Goal: Information Seeking & Learning: Learn about a topic

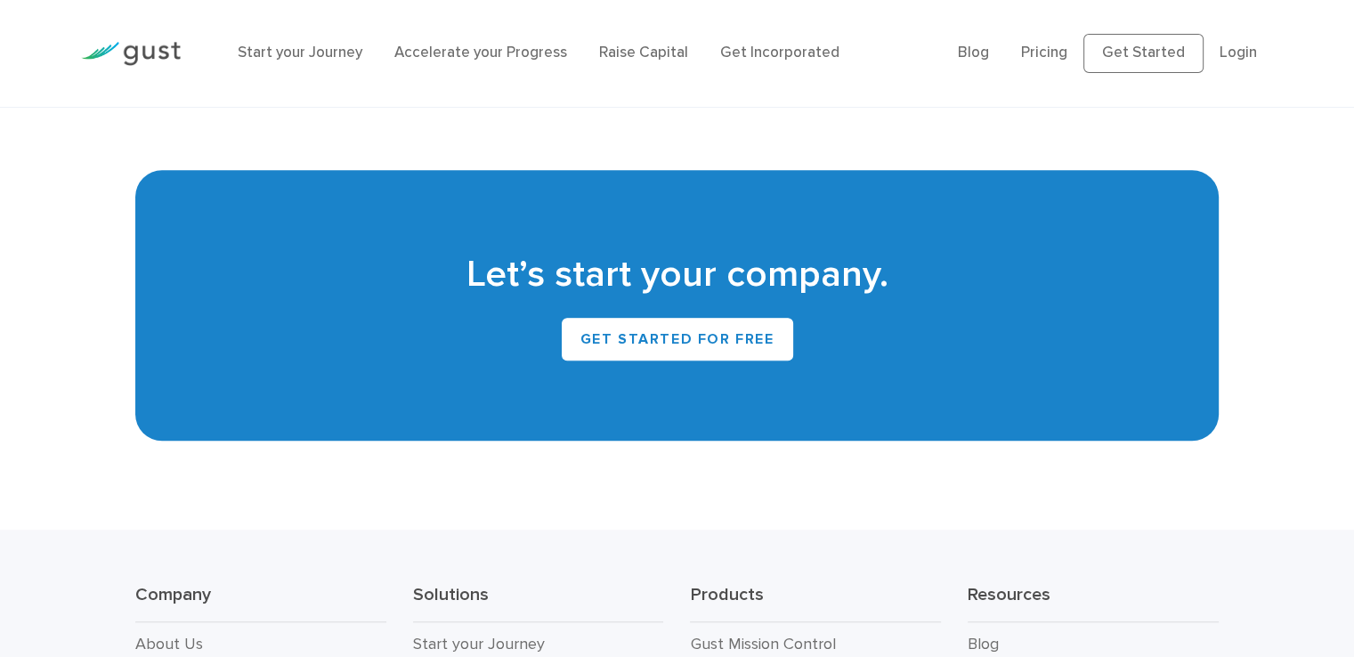
scroll to position [8200, 0]
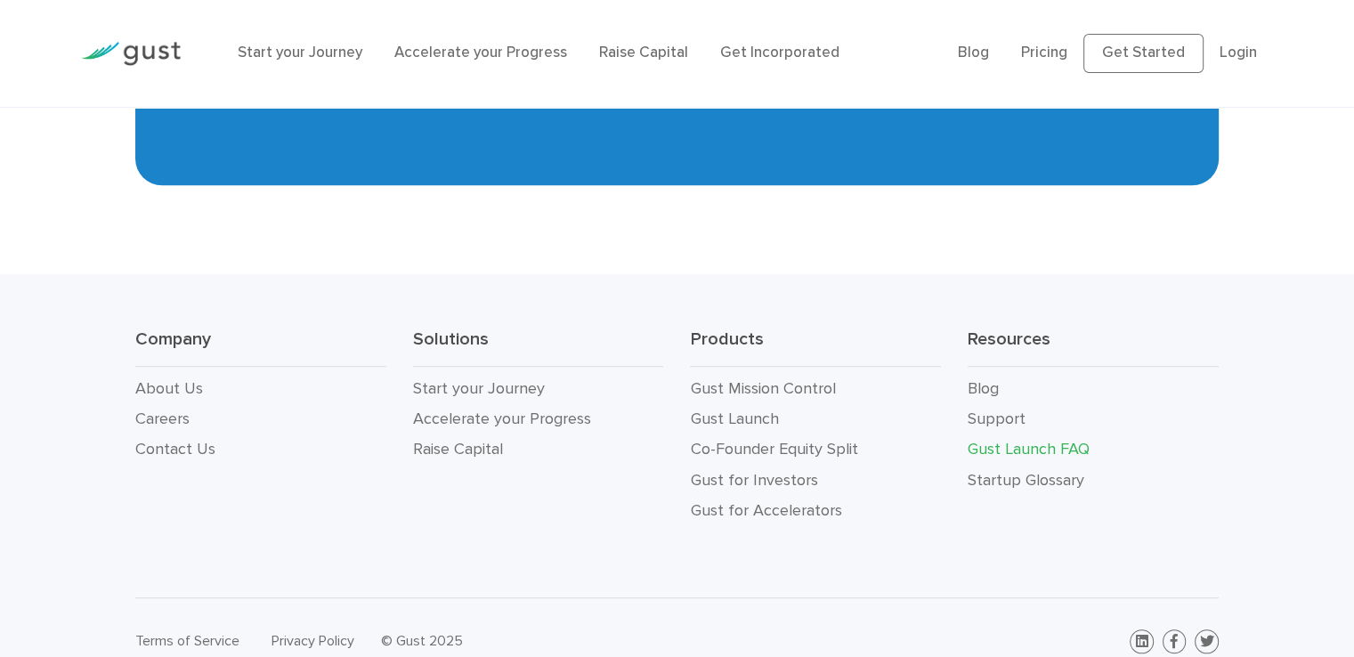
click at [1010, 440] on link "Gust Launch FAQ" at bounding box center [1029, 449] width 122 height 19
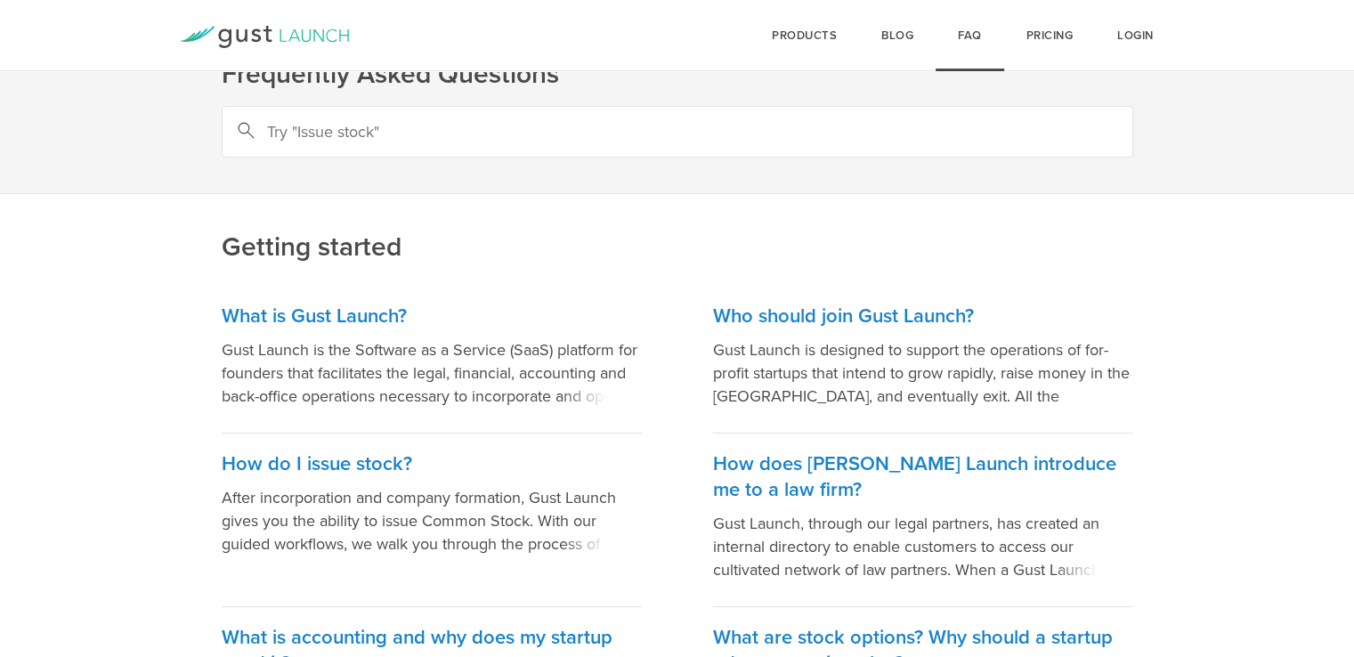
scroll to position [89, 0]
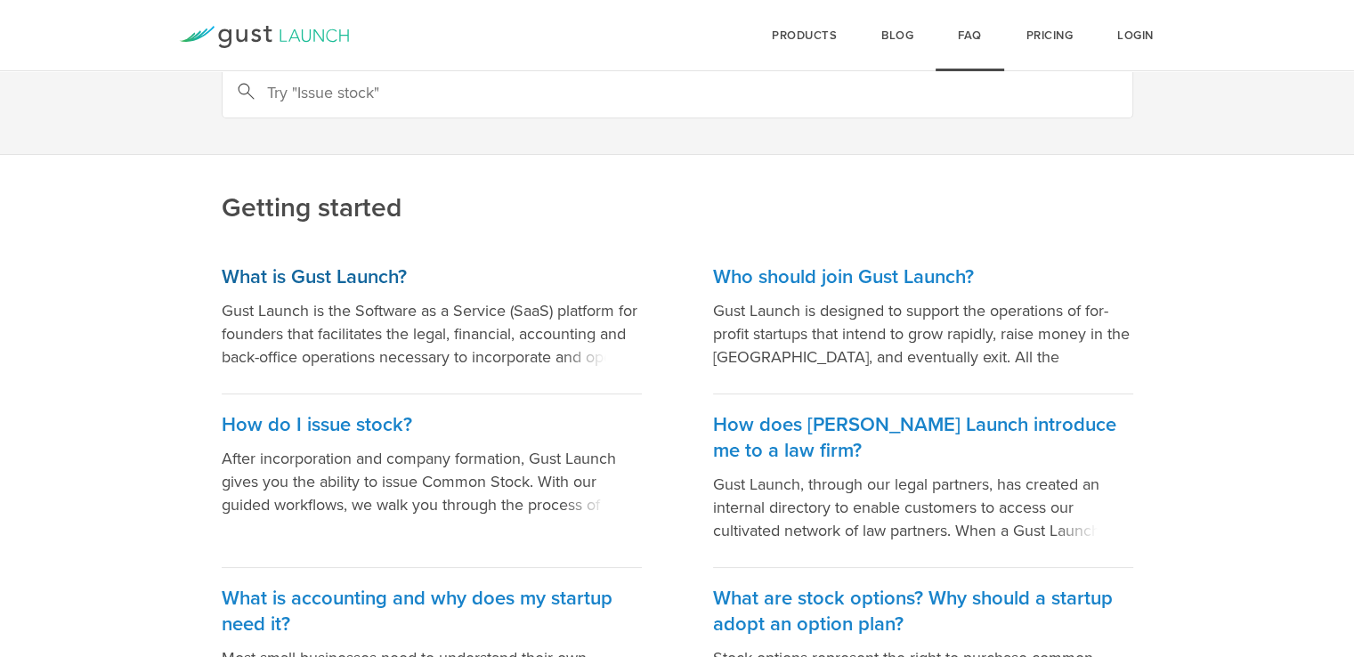
click at [552, 353] on p "Gust Launch is the Software as a Service (SaaS) platform for founders that faci…" at bounding box center [432, 333] width 420 height 69
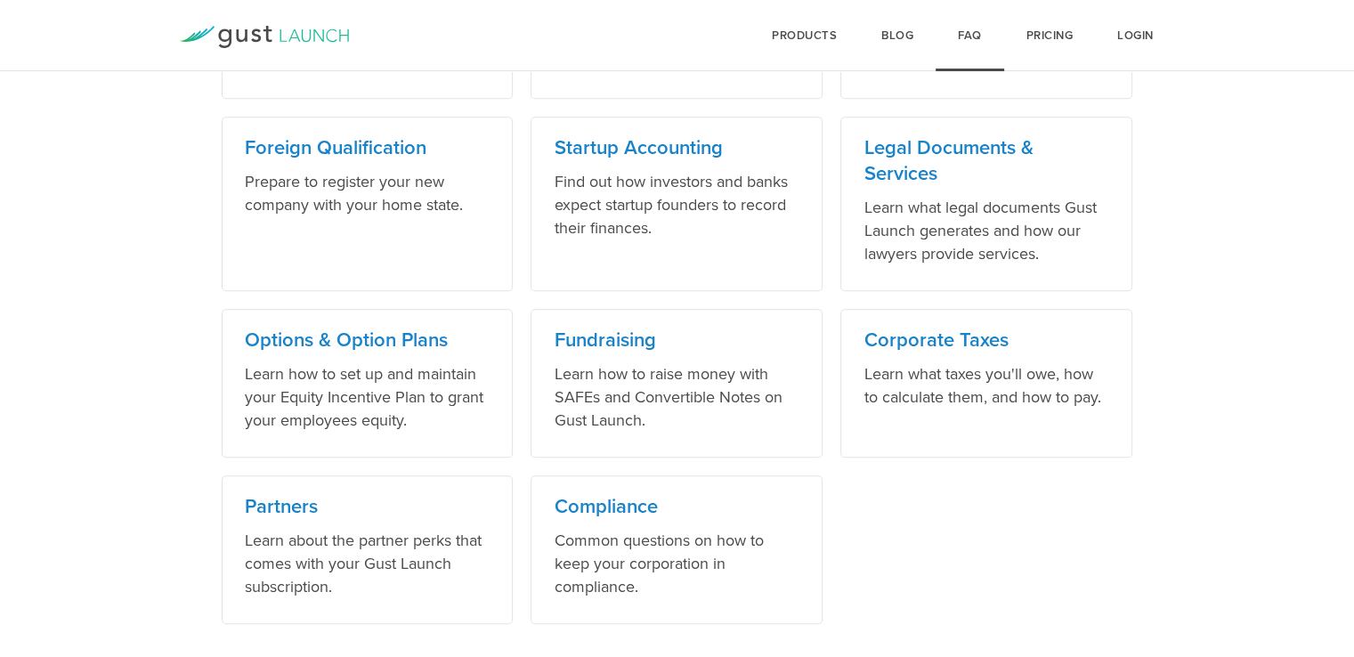
scroll to position [1158, 0]
click at [613, 346] on h3 "Fundraising" at bounding box center [677, 339] width 246 height 26
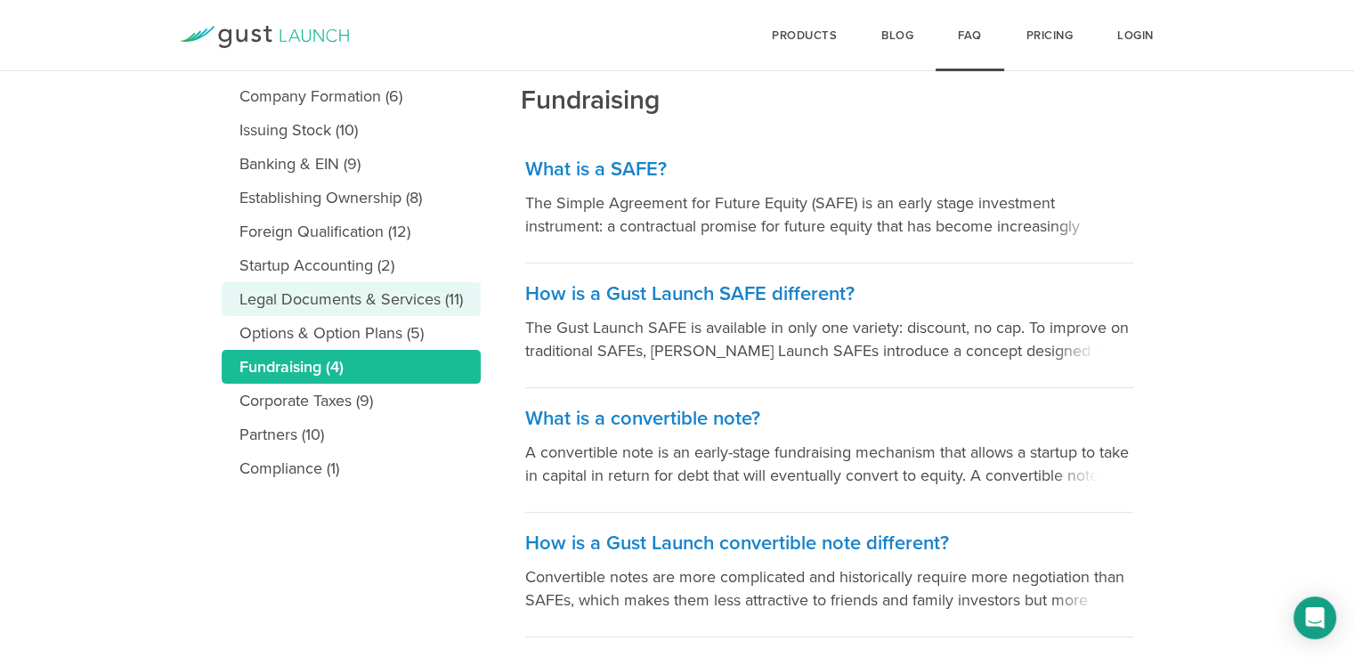
scroll to position [273, 0]
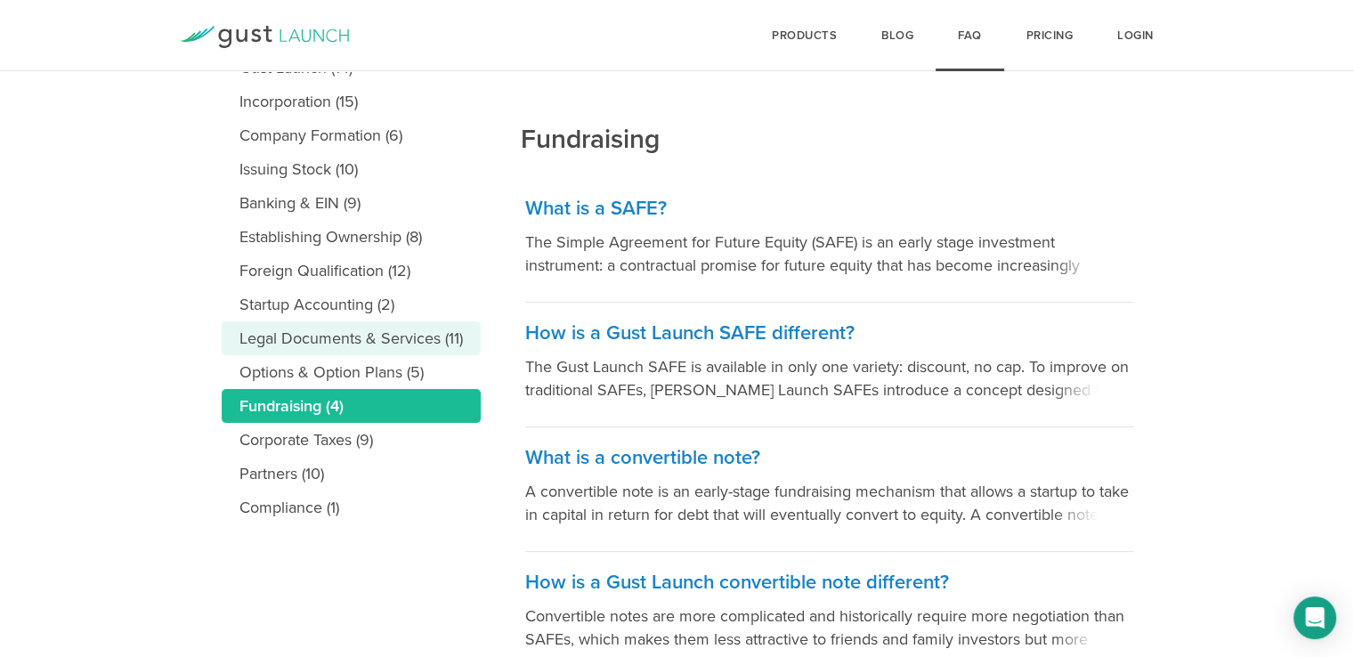
click at [322, 336] on link "Legal Documents & Services (11)" at bounding box center [351, 338] width 259 height 34
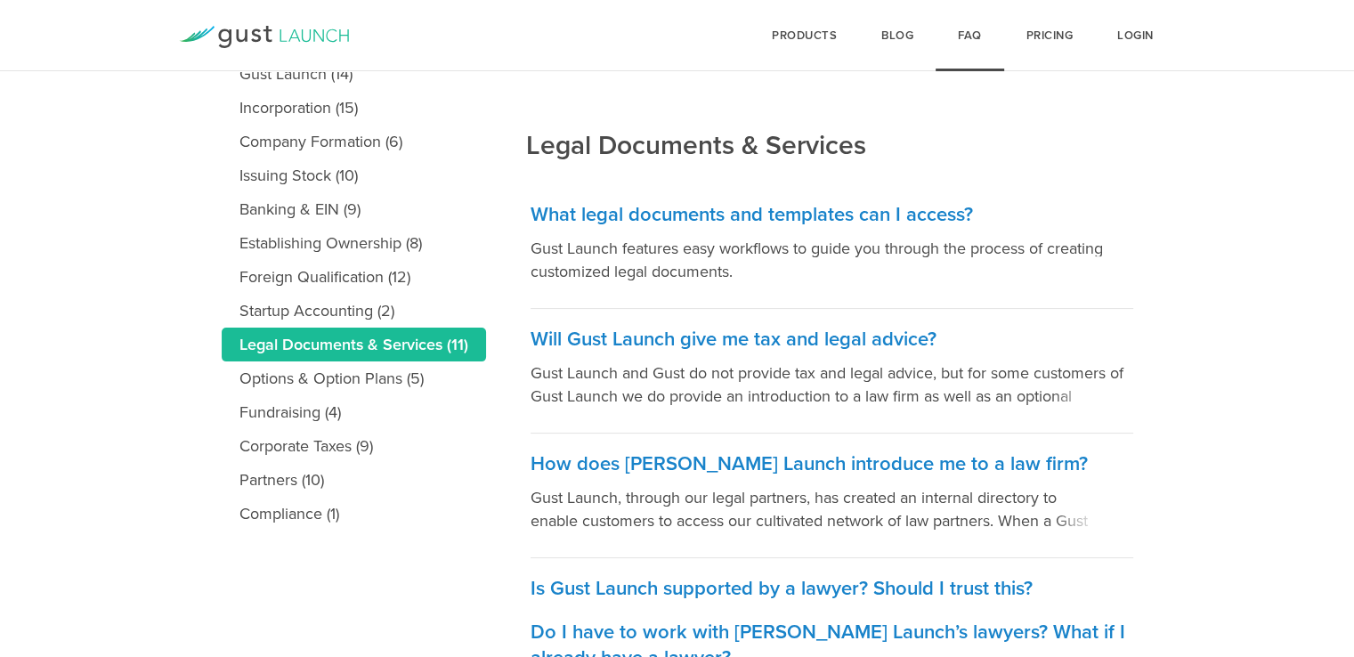
scroll to position [178, 0]
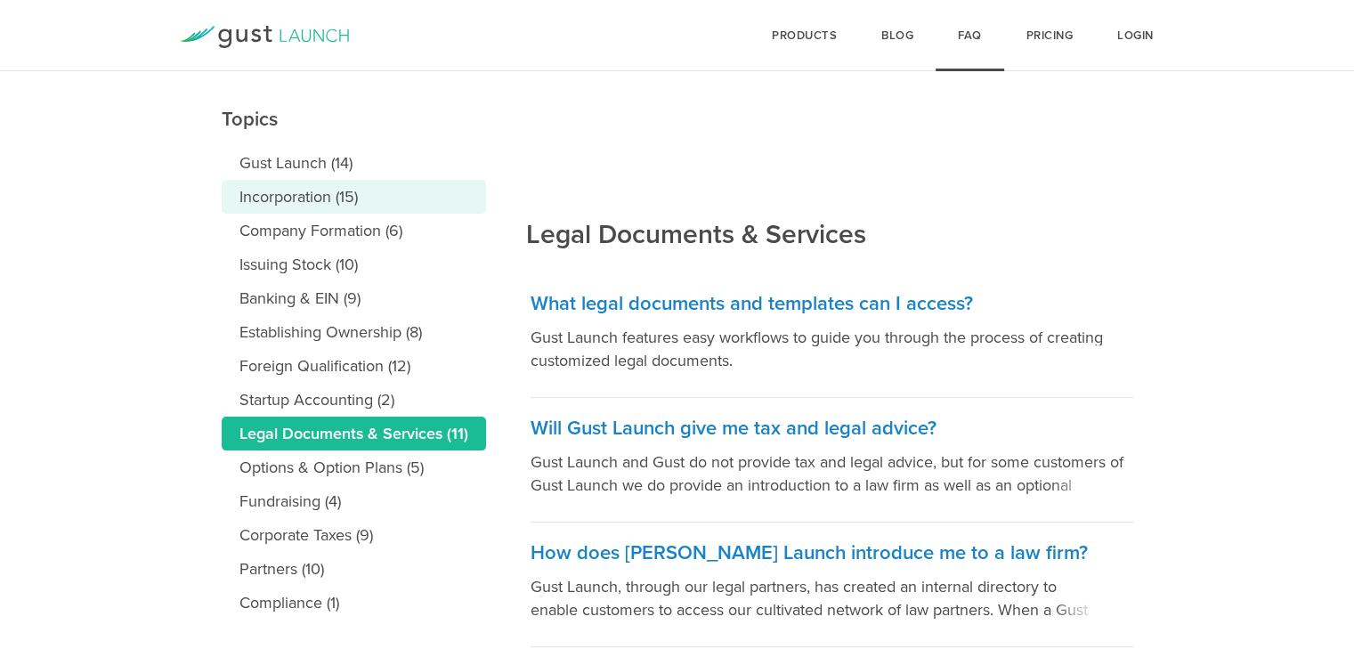
click at [282, 182] on link "Incorporation (15)" at bounding box center [354, 197] width 264 height 34
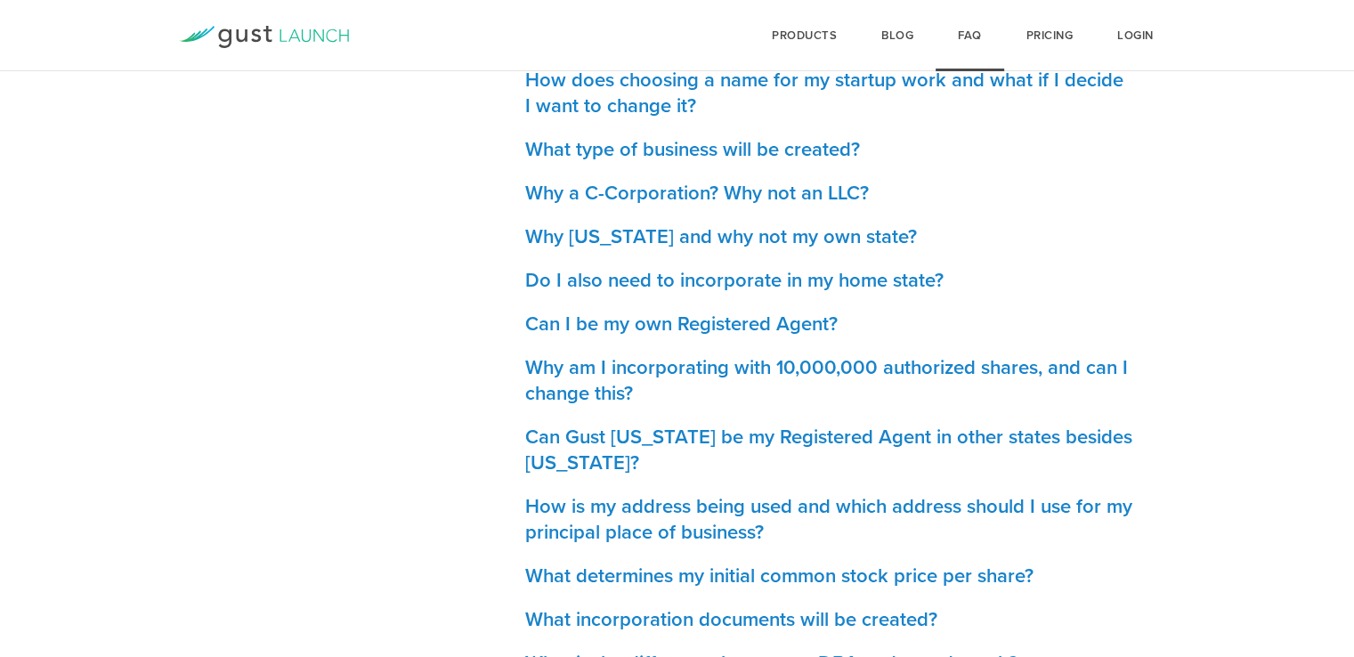
scroll to position [890, 0]
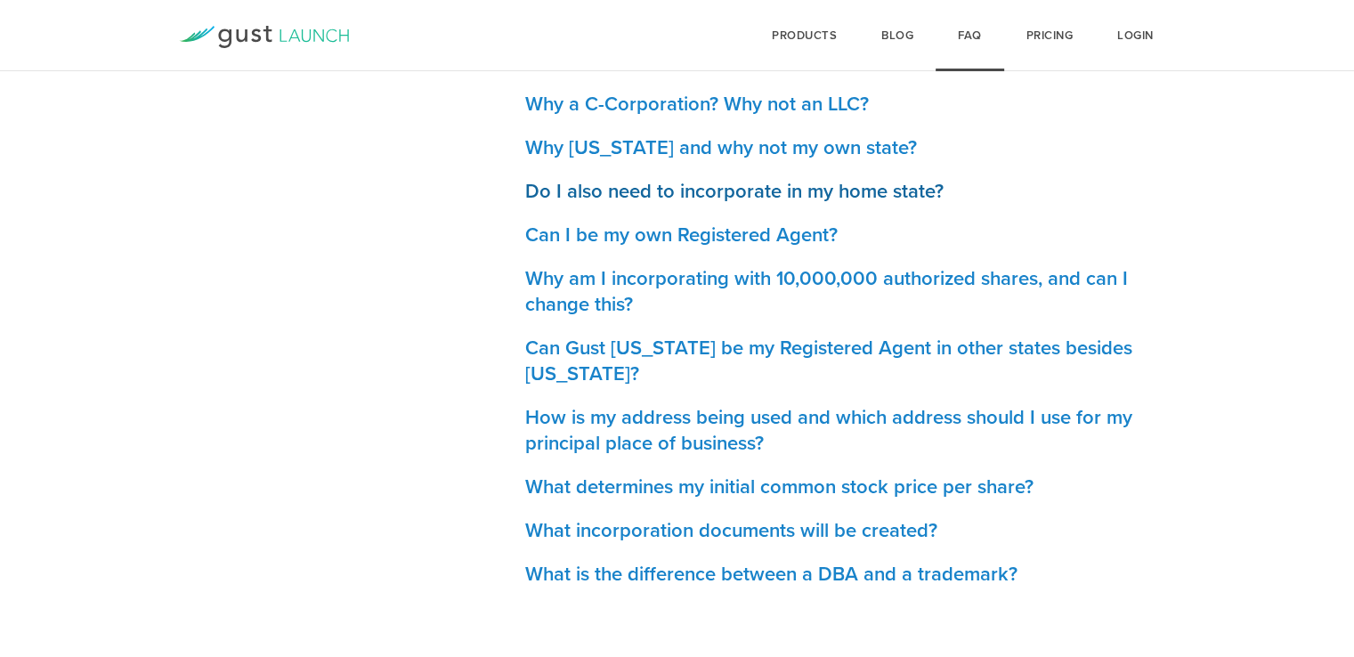
click at [623, 195] on h3 "Do I also need to incorporate in my home state?" at bounding box center [829, 192] width 608 height 26
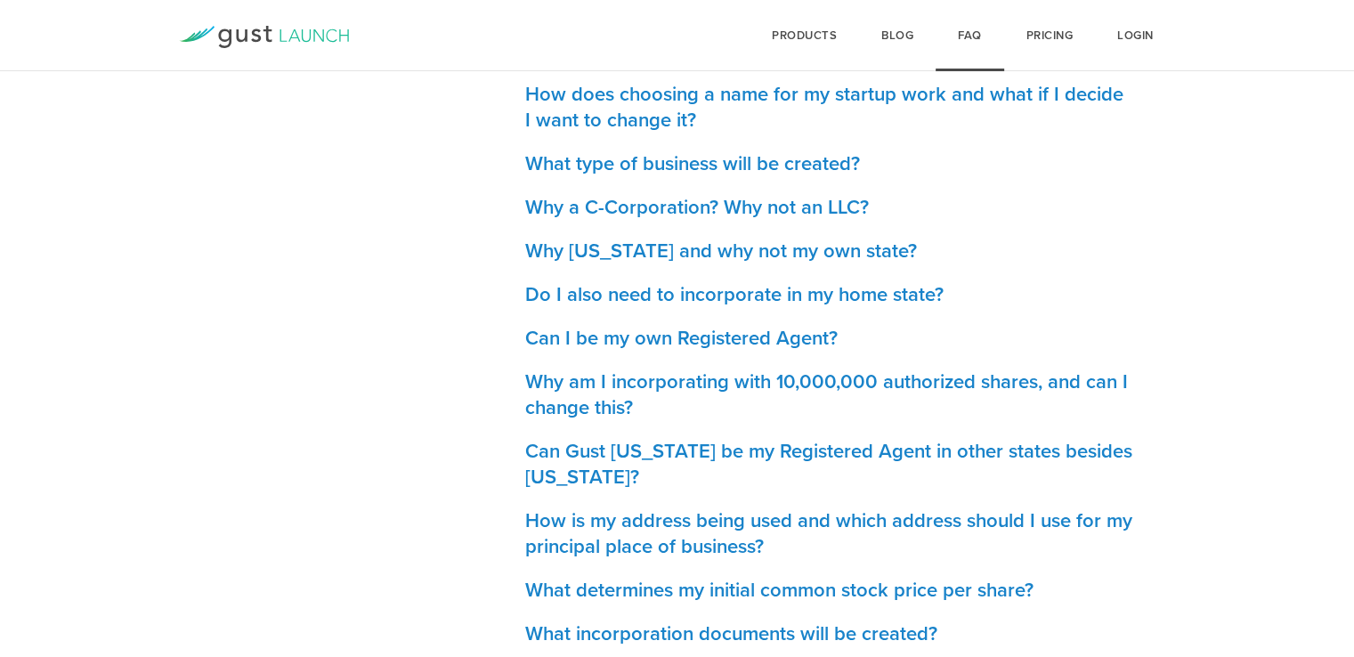
scroll to position [712, 0]
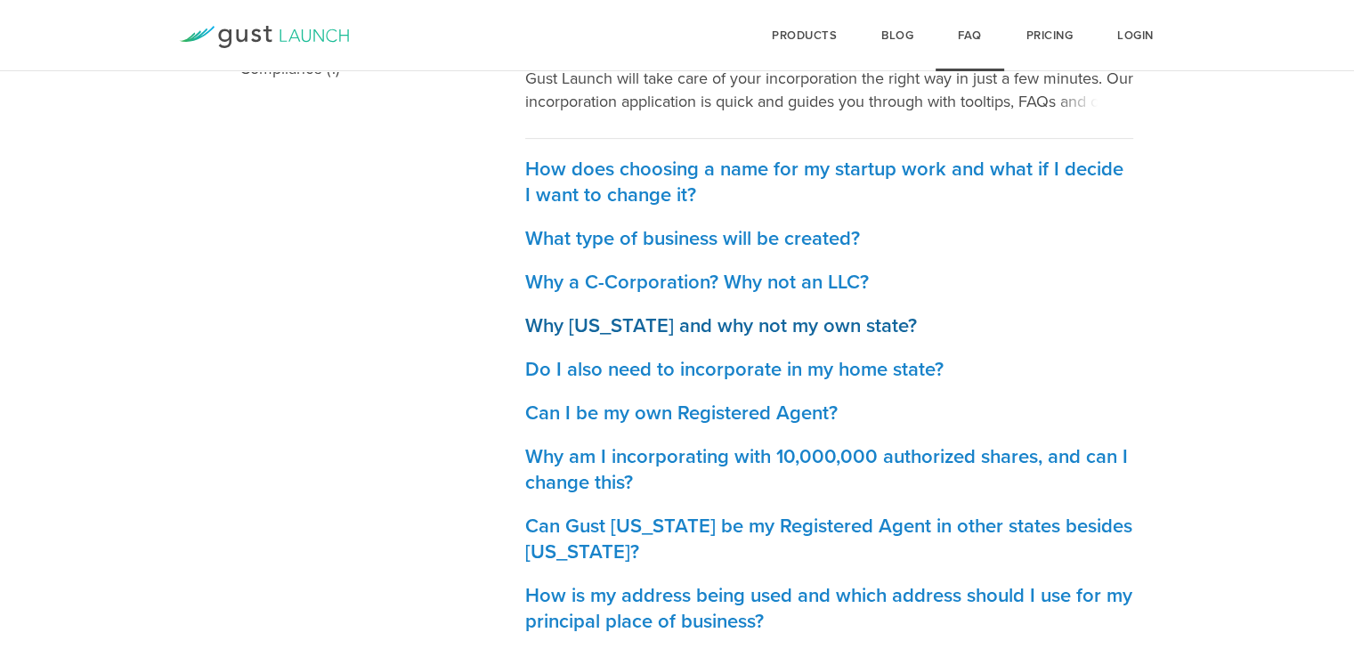
click at [579, 328] on h3 "Why [US_STATE] and why not my own state?" at bounding box center [829, 326] width 608 height 26
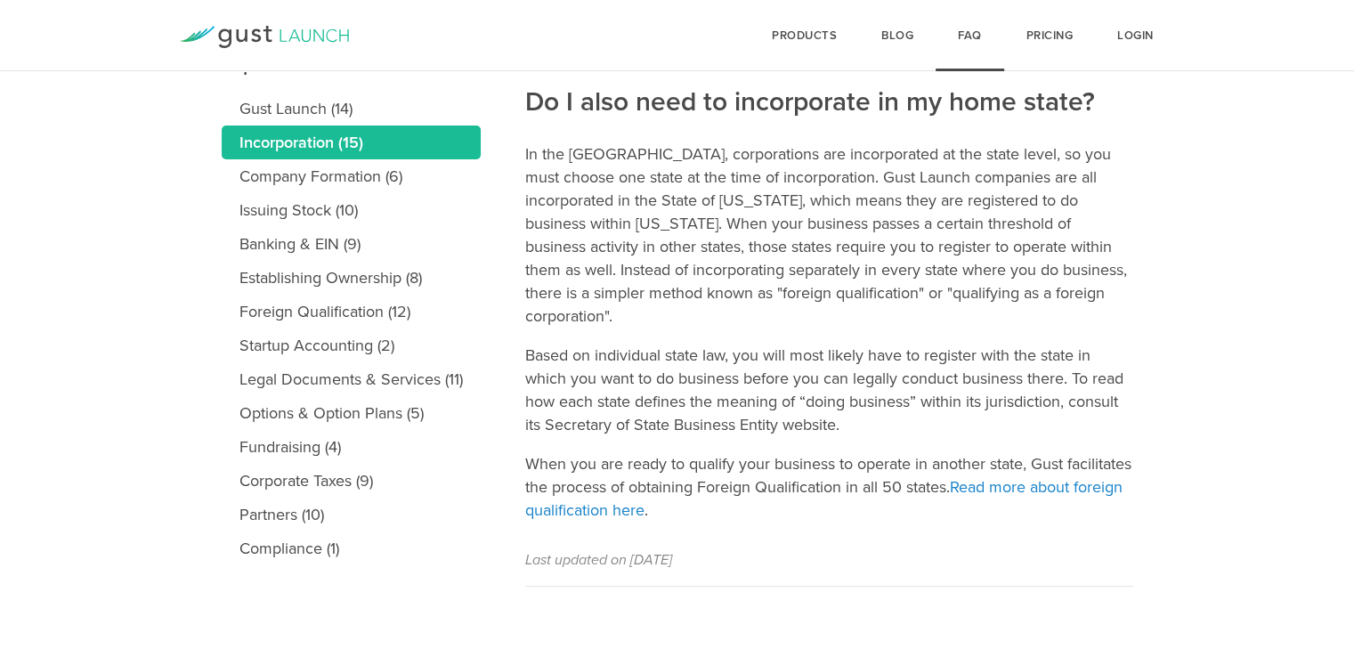
scroll to position [143, 0]
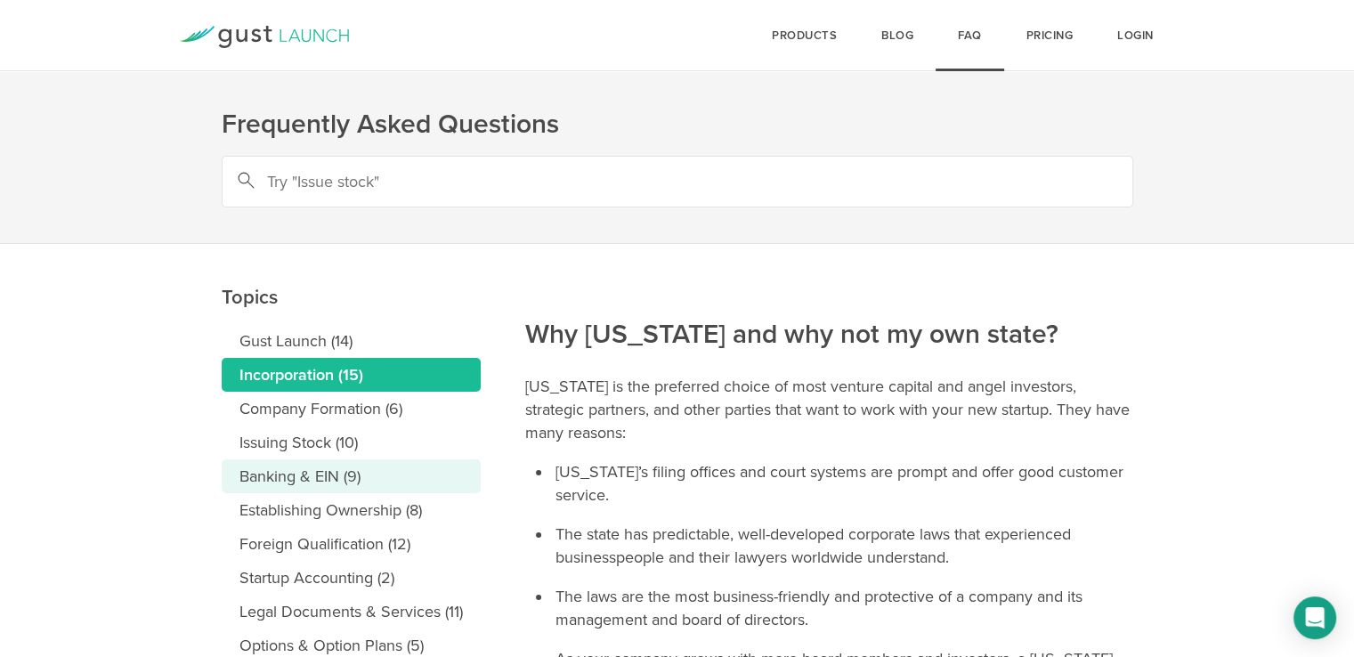
scroll to position [281, 0]
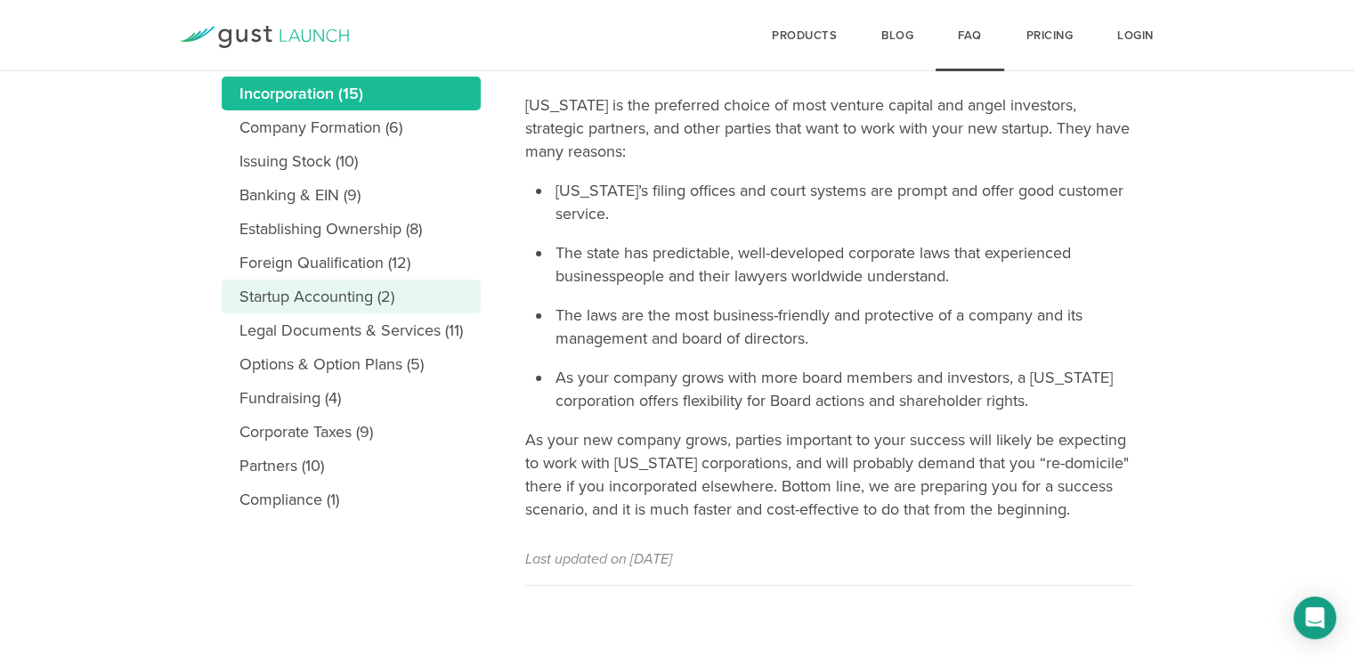
click at [332, 297] on link "Startup Accounting (2)" at bounding box center [351, 297] width 259 height 34
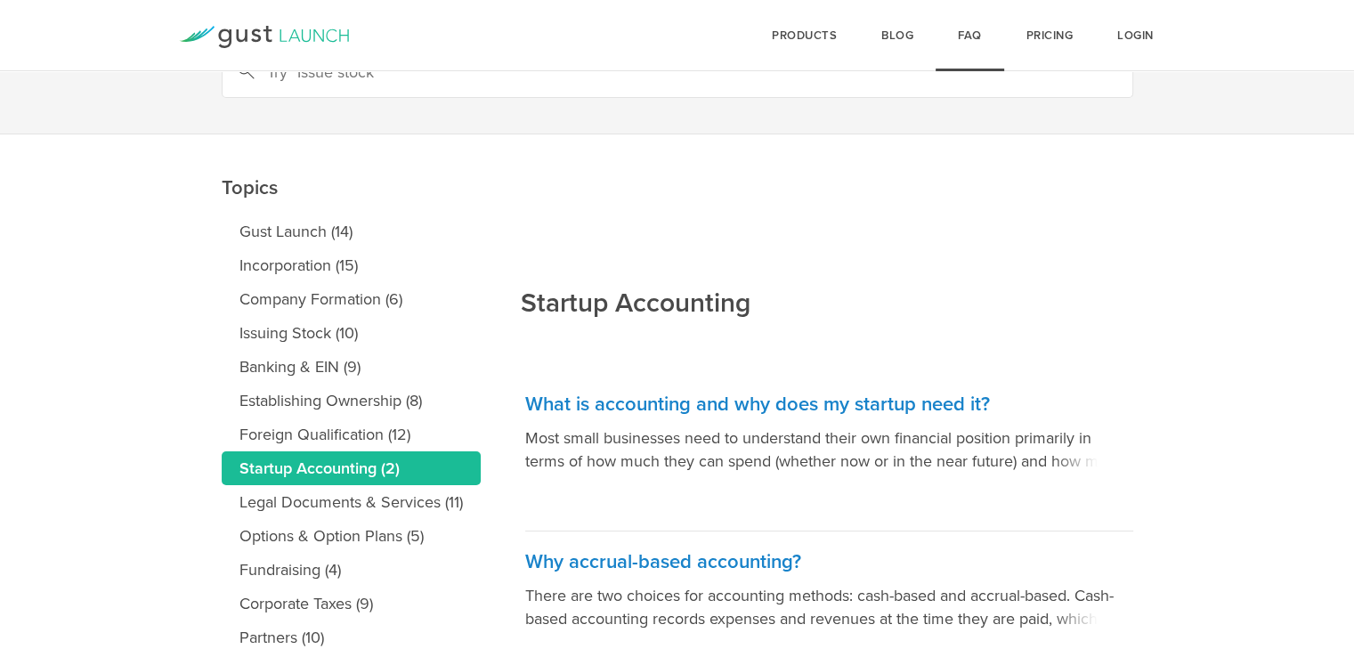
scroll to position [211, 0]
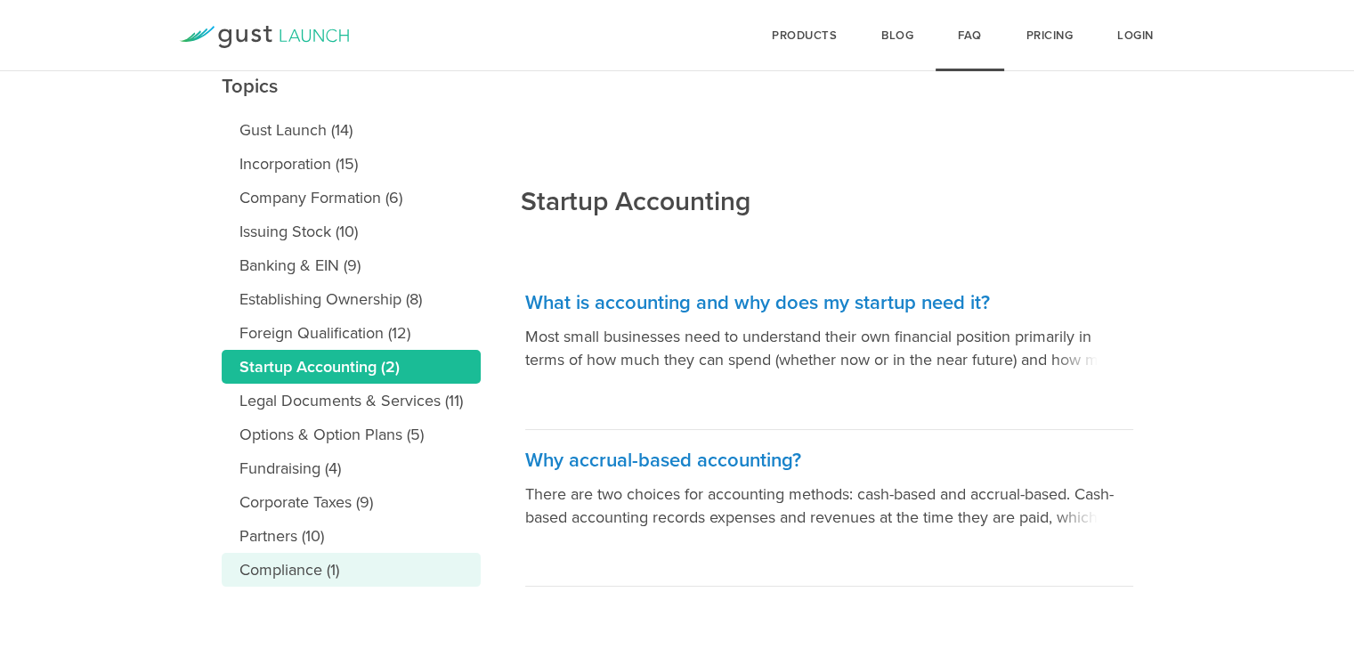
click at [321, 573] on link "Compliance (1)" at bounding box center [351, 570] width 259 height 34
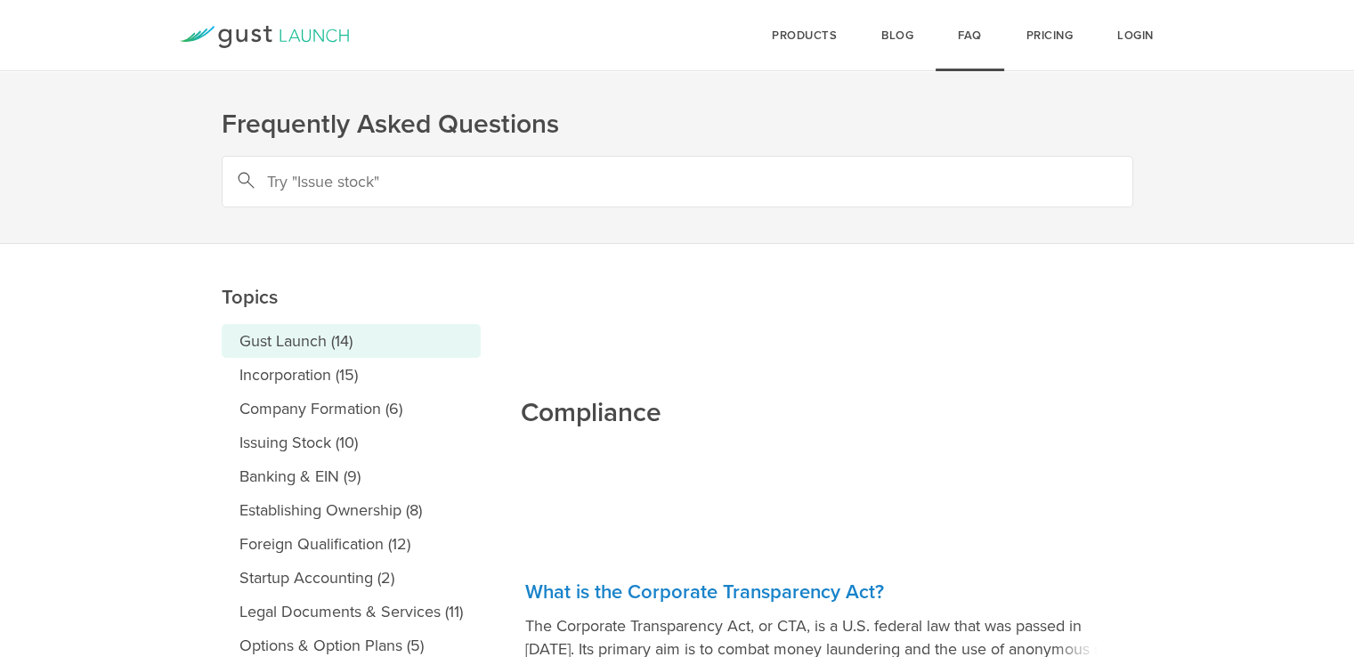
click at [305, 341] on link "Gust Launch (14)" at bounding box center [351, 341] width 259 height 34
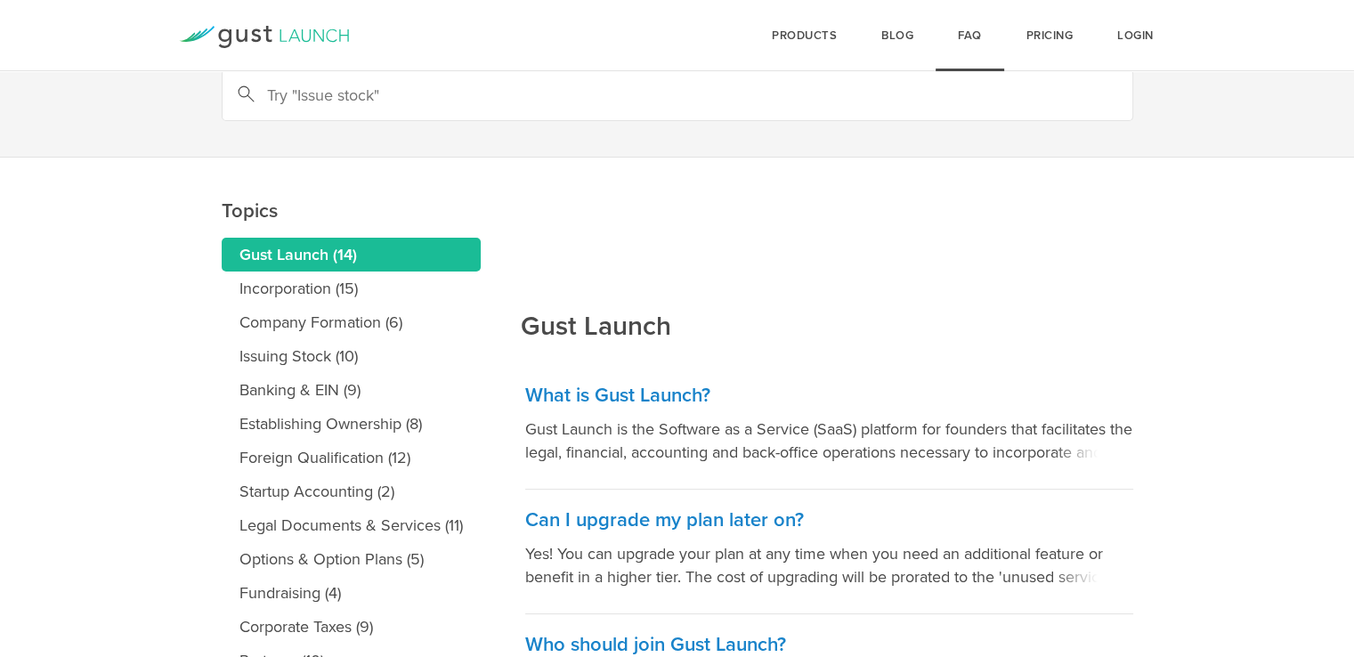
scroll to position [178, 0]
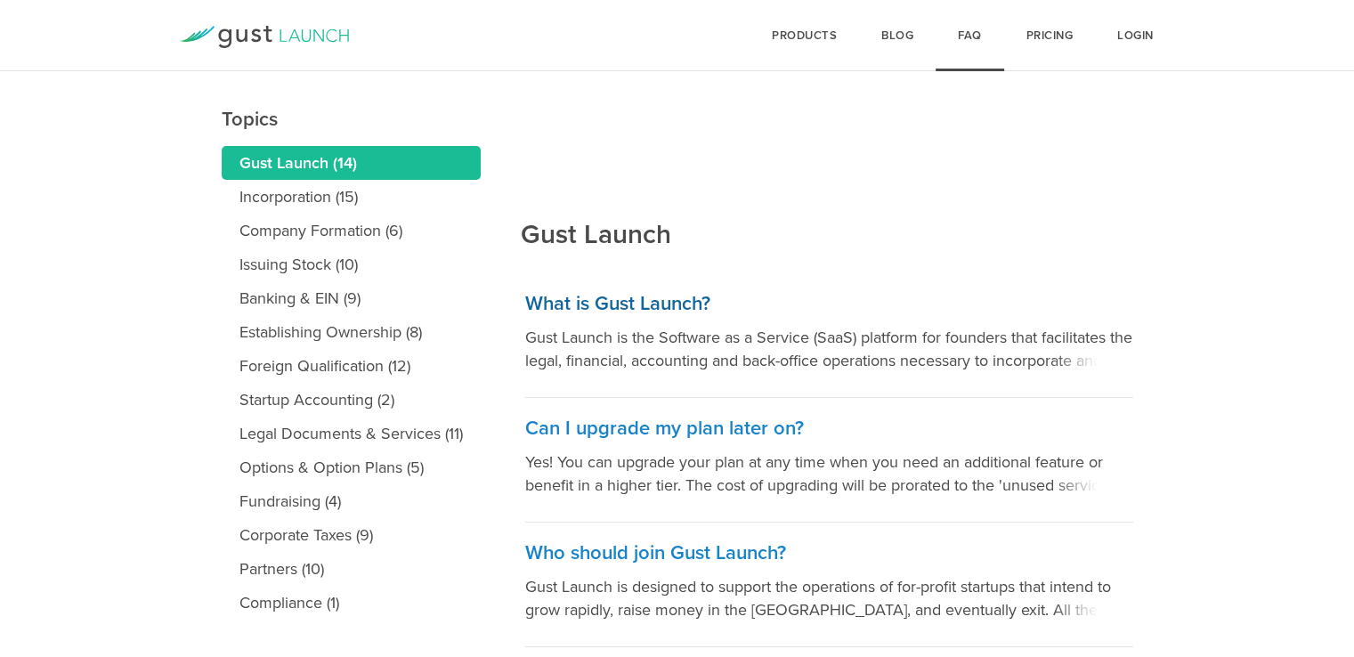
click at [908, 339] on p "Gust Launch is the Software as a Service (SaaS) platform for founders that faci…" at bounding box center [829, 349] width 608 height 46
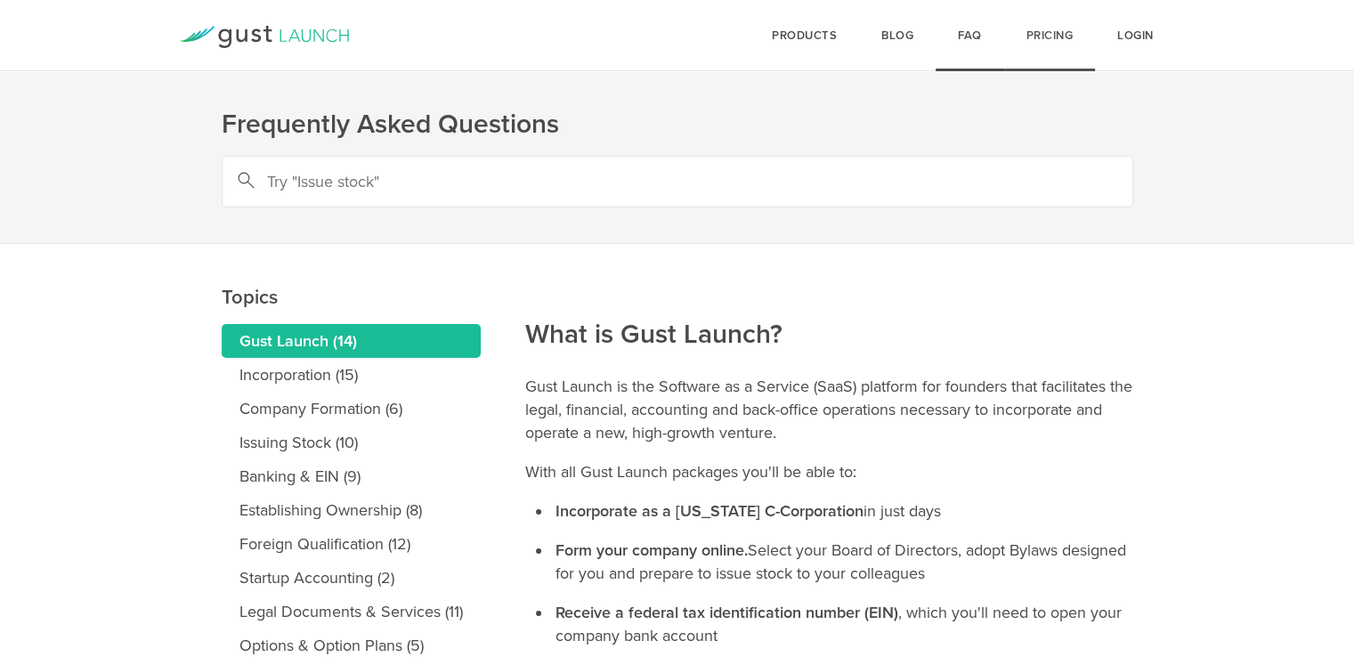
click at [1040, 41] on link "Pricing" at bounding box center [1050, 35] width 92 height 71
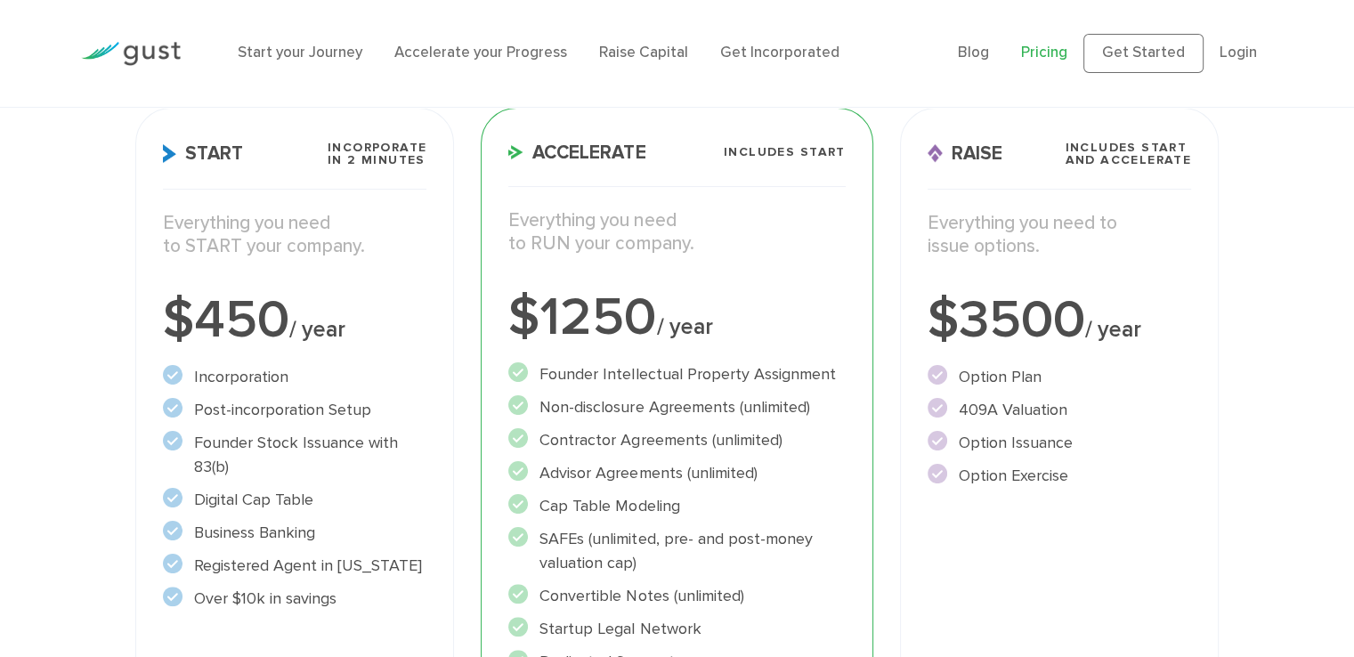
scroll to position [178, 0]
